Goal: Task Accomplishment & Management: Use online tool/utility

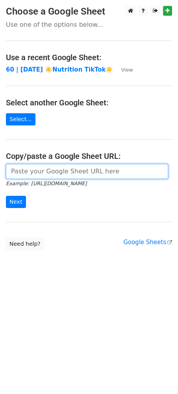
click at [99, 173] on input "url" at bounding box center [87, 171] width 162 height 15
paste input "https://docs.google.com/spreadsheets/d/18OZc1HU2feYO18-kJY4cO8qjGJgw9sJGLOaLOCp…"
type input "https://docs.google.com/spreadsheets/d/18OZc1HU2feYO18-kJY4cO8qjGJgw9sJGLOaLOCp…"
click at [6, 196] on input "Next" at bounding box center [16, 202] width 20 height 12
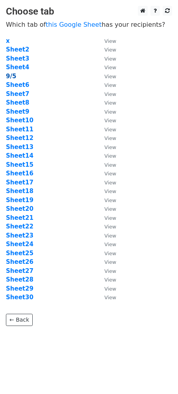
click at [11, 74] on strong "9/5" at bounding box center [11, 76] width 10 height 7
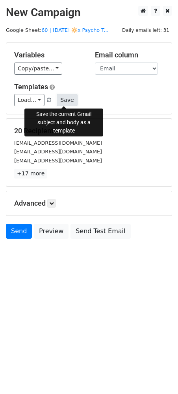
click at [66, 102] on button "Save" at bounding box center [67, 100] width 20 height 12
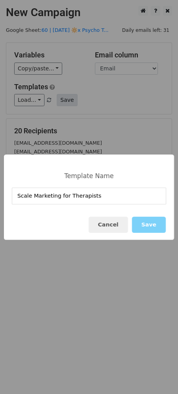
type input "Scale Marketing for Therapists"
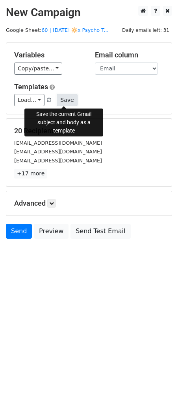
click at [64, 98] on button "Save" at bounding box center [67, 100] width 20 height 12
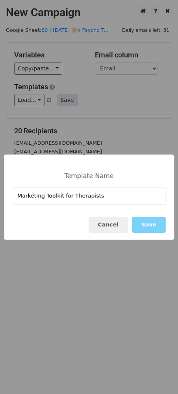
type input "Marketing Toolkit for Therapists"
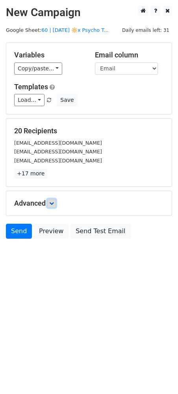
click at [51, 206] on link at bounding box center [51, 203] width 9 height 9
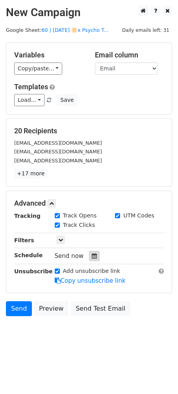
click at [89, 252] on div at bounding box center [94, 256] width 11 height 10
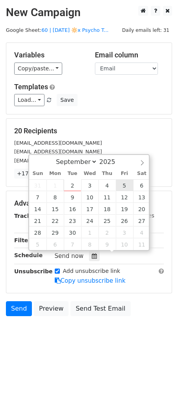
type input "2025-09-05 12:00"
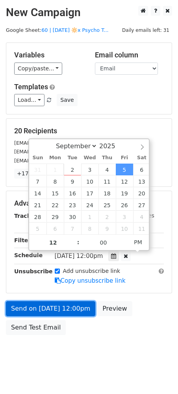
click at [64, 306] on link "Send on Sep 5 at 12:00pm" at bounding box center [50, 308] width 89 height 15
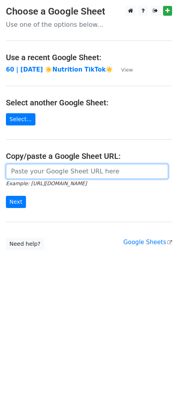
click at [52, 173] on input "url" at bounding box center [87, 171] width 162 height 15
paste input "https://docs.google.com/spreadsheets/d/18OZc1HU2feYO18-kJY4cO8qjGJgw9sJGLOaLOCp…"
type input "https://docs.google.com/spreadsheets/d/18OZc1HU2feYO18-kJY4cO8qjGJgw9sJGLOaLOCp…"
click at [6, 196] on input "Next" at bounding box center [16, 202] width 20 height 12
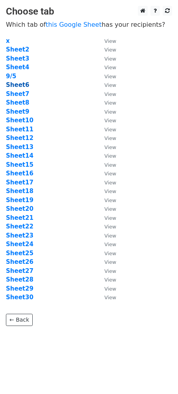
click at [20, 83] on strong "Sheet6" at bounding box center [17, 84] width 23 height 7
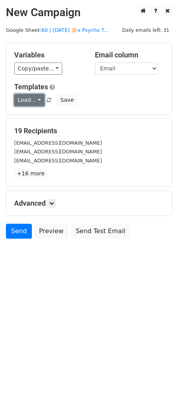
click at [31, 98] on link "Load..." at bounding box center [29, 100] width 30 height 12
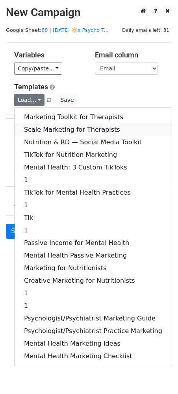
click at [39, 127] on link "Scale Marketing for Therapists" at bounding box center [93, 129] width 157 height 13
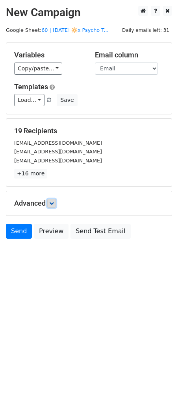
click at [53, 201] on icon at bounding box center [51, 203] width 5 height 5
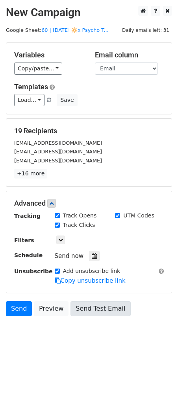
click at [94, 261] on div "Tracking Track Opens UTM Codes Track Clicks Filters Only include spreadsheet ro…" at bounding box center [88, 249] width 149 height 74
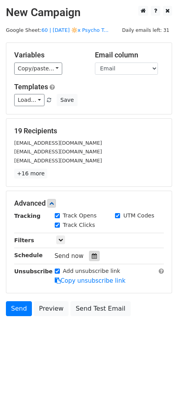
click at [92, 258] on icon at bounding box center [94, 256] width 5 height 6
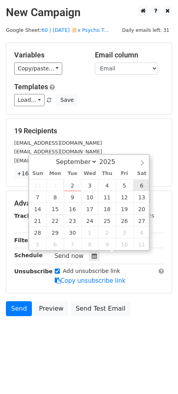
type input "2025-09-06 12:00"
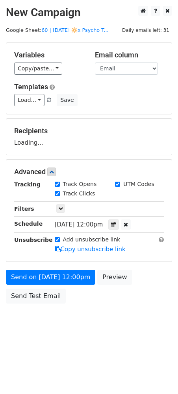
click at [62, 287] on div "Send on Sep 6 at 12:00pm Preview Send Test Email" at bounding box center [89, 289] width 178 height 38
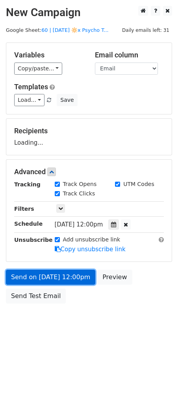
click at [63, 281] on link "Send on Sep 6 at 12:00pm" at bounding box center [50, 277] width 89 height 15
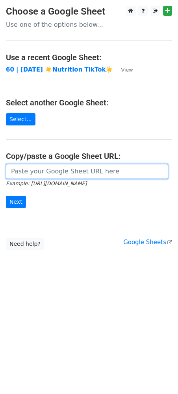
click at [65, 165] on input "url" at bounding box center [87, 171] width 162 height 15
paste input "[URL][DOMAIN_NAME]"
type input "[URL][DOMAIN_NAME]"
click at [6, 196] on input "Next" at bounding box center [16, 202] width 20 height 12
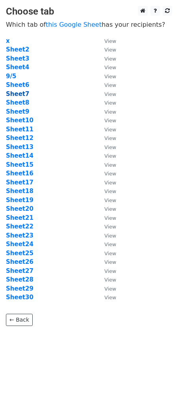
click at [23, 94] on strong "Sheet7" at bounding box center [17, 93] width 23 height 7
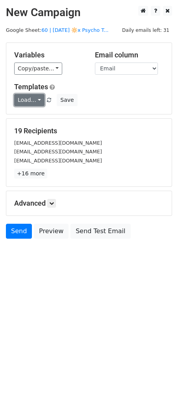
click at [36, 102] on link "Load..." at bounding box center [29, 100] width 30 height 12
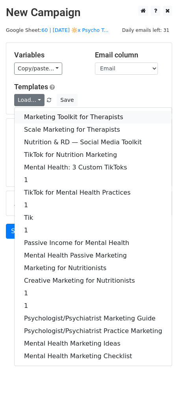
click at [56, 114] on link "Marketing Toolkit for Therapists" at bounding box center [93, 117] width 157 height 13
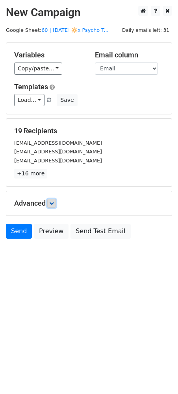
click at [54, 201] on icon at bounding box center [51, 203] width 5 height 5
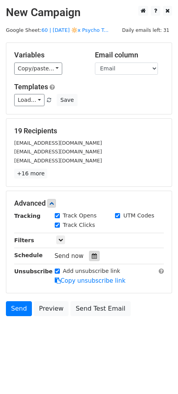
click at [92, 256] on icon at bounding box center [94, 256] width 5 height 6
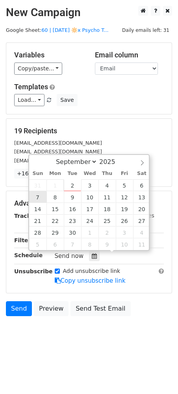
type input "[DATE] 12:00"
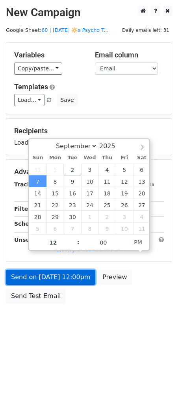
click at [40, 278] on link "Send on [DATE] 12:00pm" at bounding box center [50, 277] width 89 height 15
